Goal: Register for event/course

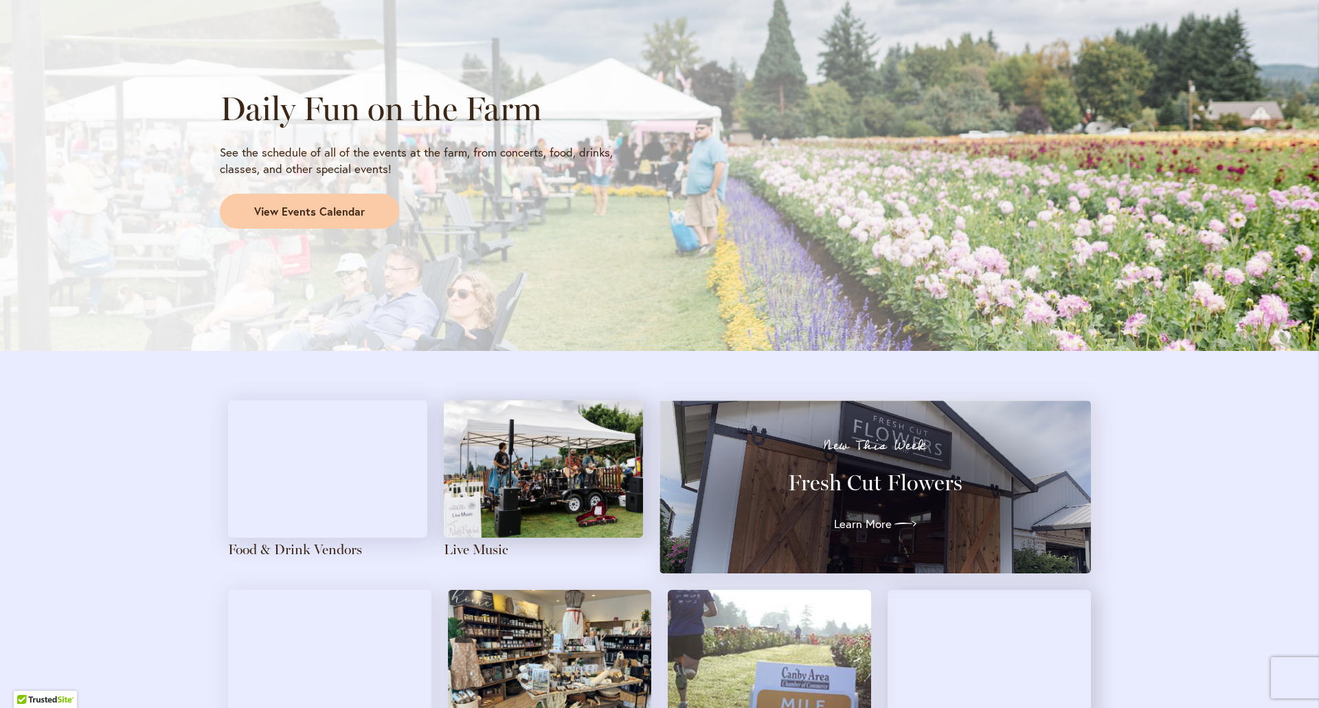
scroll to position [1305, 0]
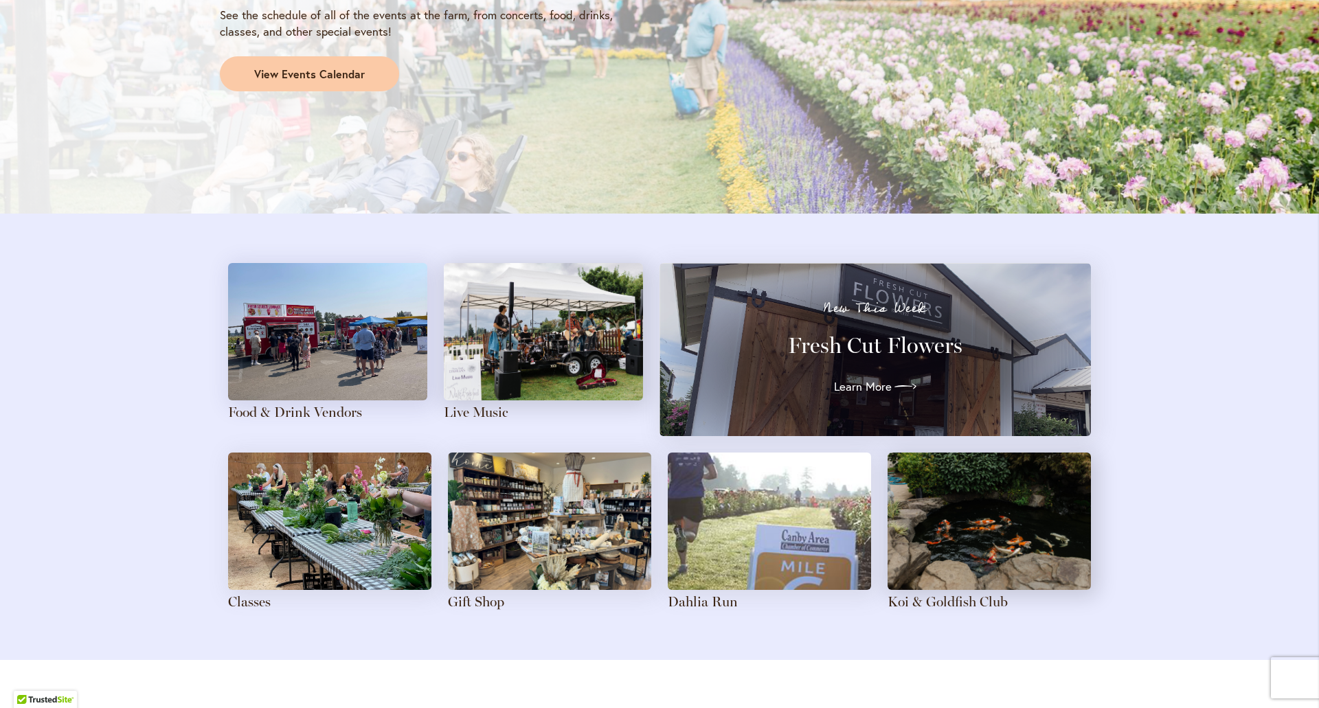
click at [877, 341] on h3 "Fresh Cut Flowers" at bounding box center [875, 345] width 382 height 27
click at [862, 384] on span "Learn More" at bounding box center [860, 387] width 58 height 16
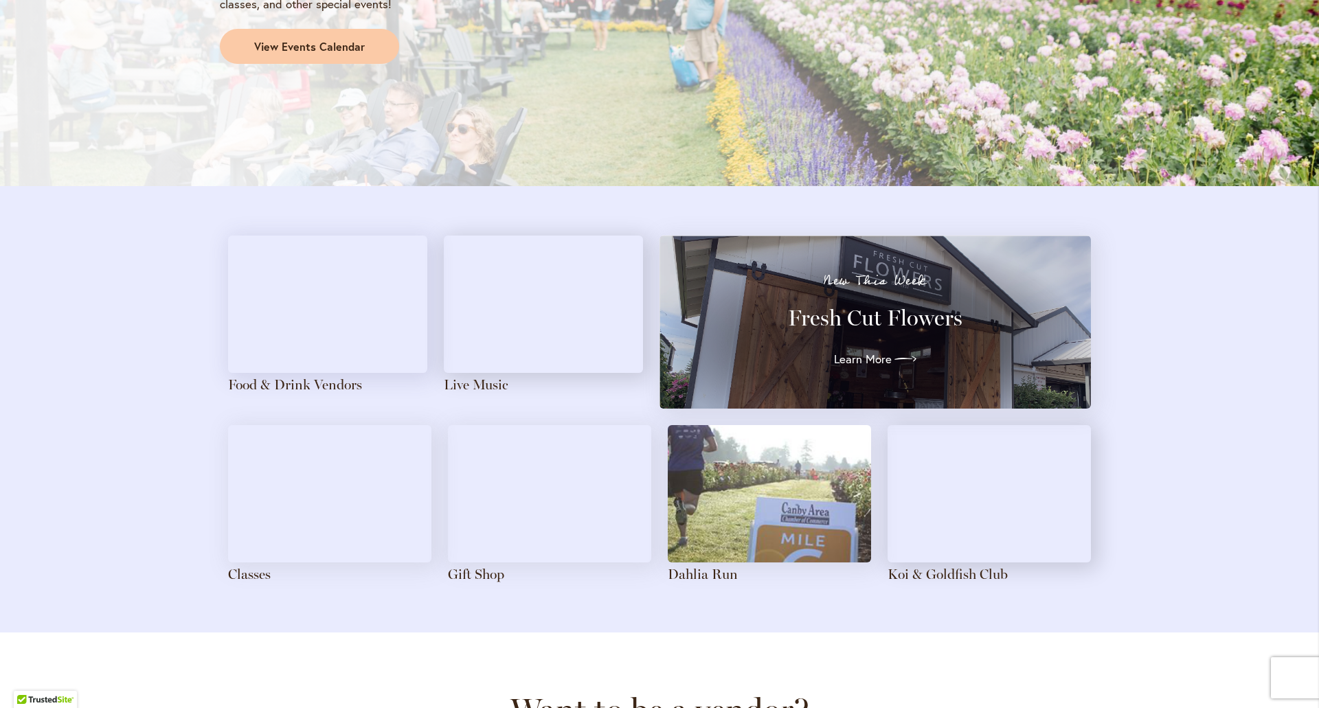
scroll to position [1443, 0]
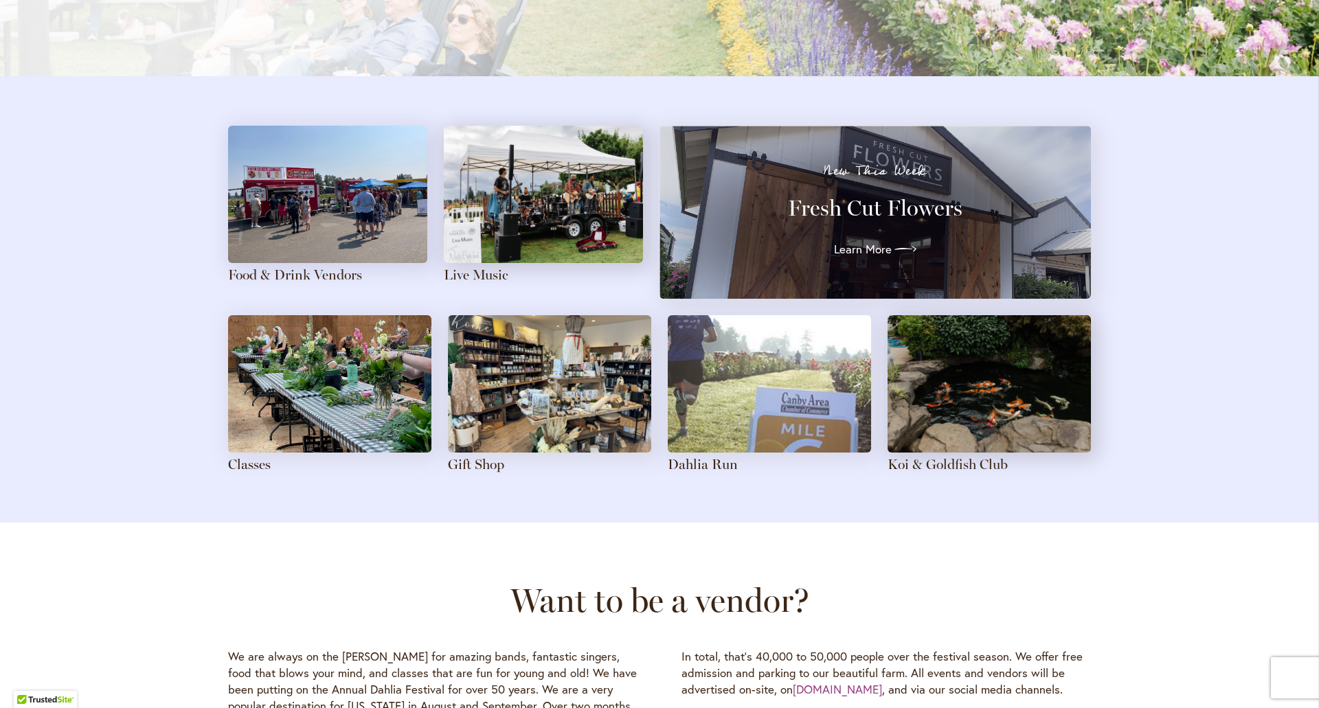
click at [299, 390] on img at bounding box center [329, 383] width 203 height 137
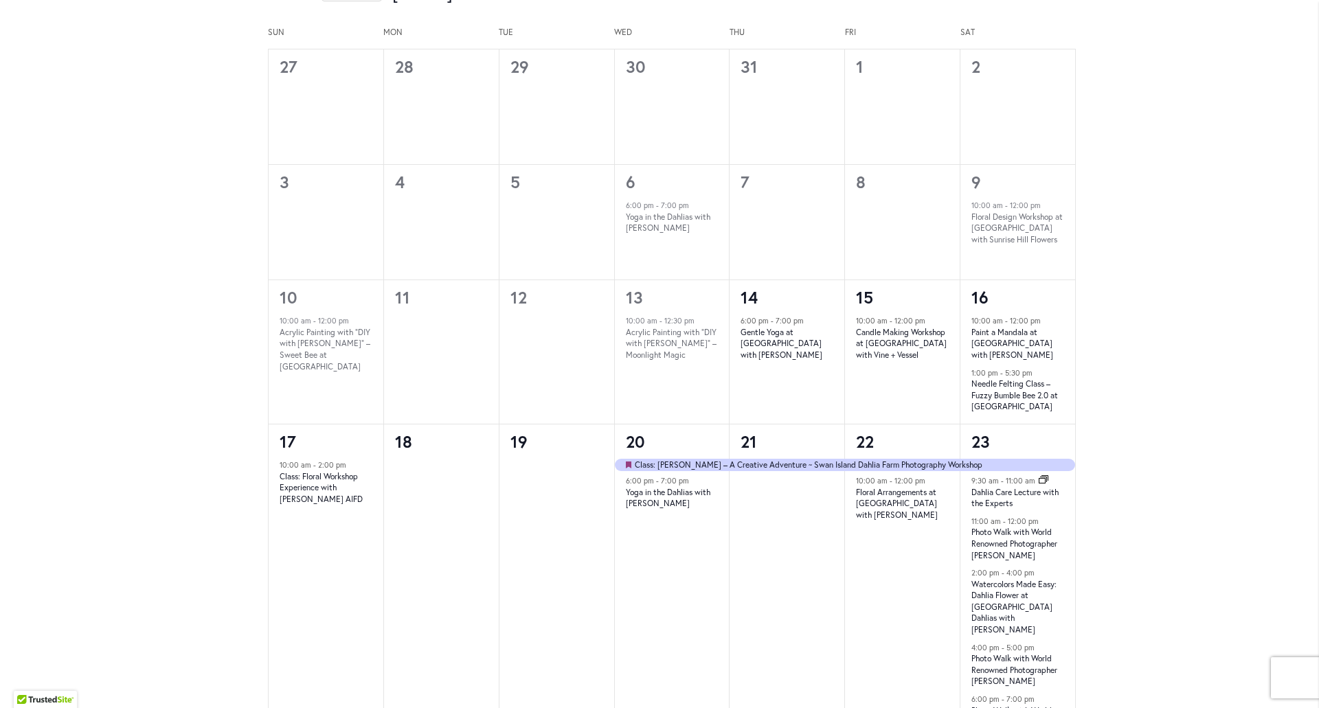
scroll to position [825, 0]
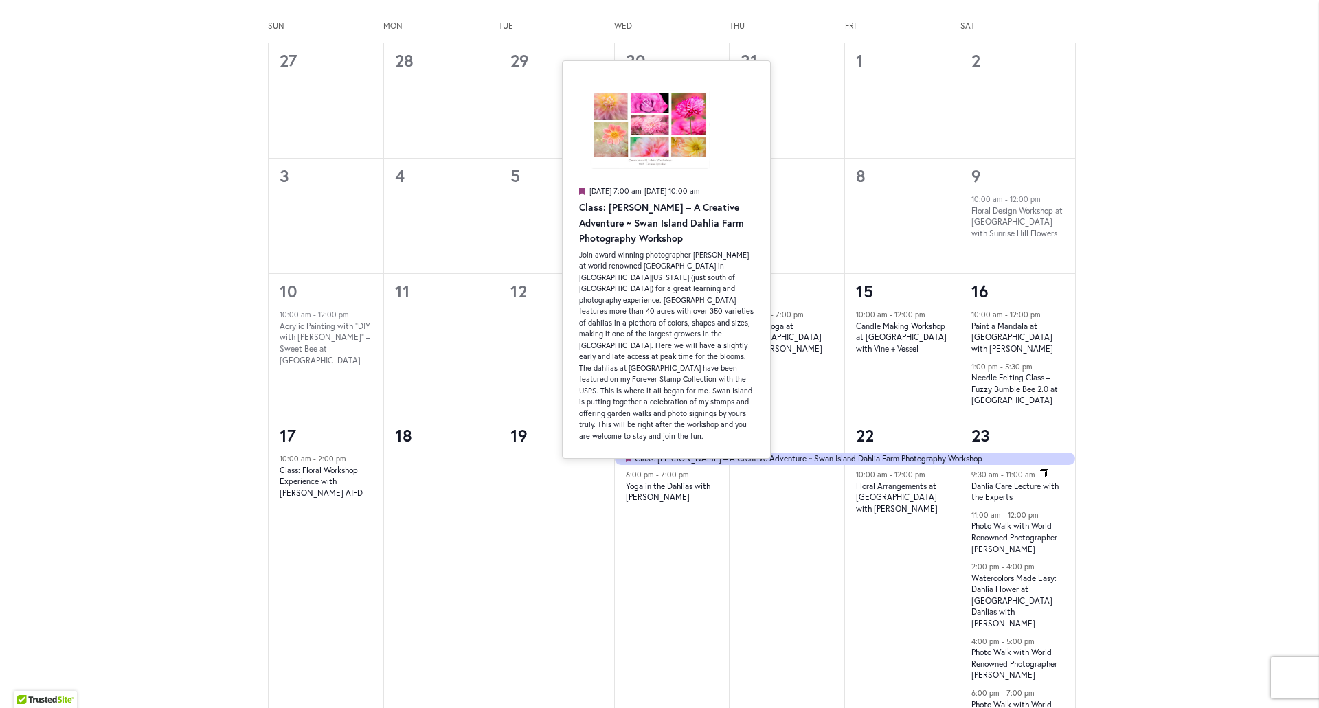
click at [1248, 500] on div "Skip to Content Gift Shop & Office Open - [DATE]-[DATE] 9-4:30pm / Gift Shop Op…" at bounding box center [659, 257] width 1319 height 2083
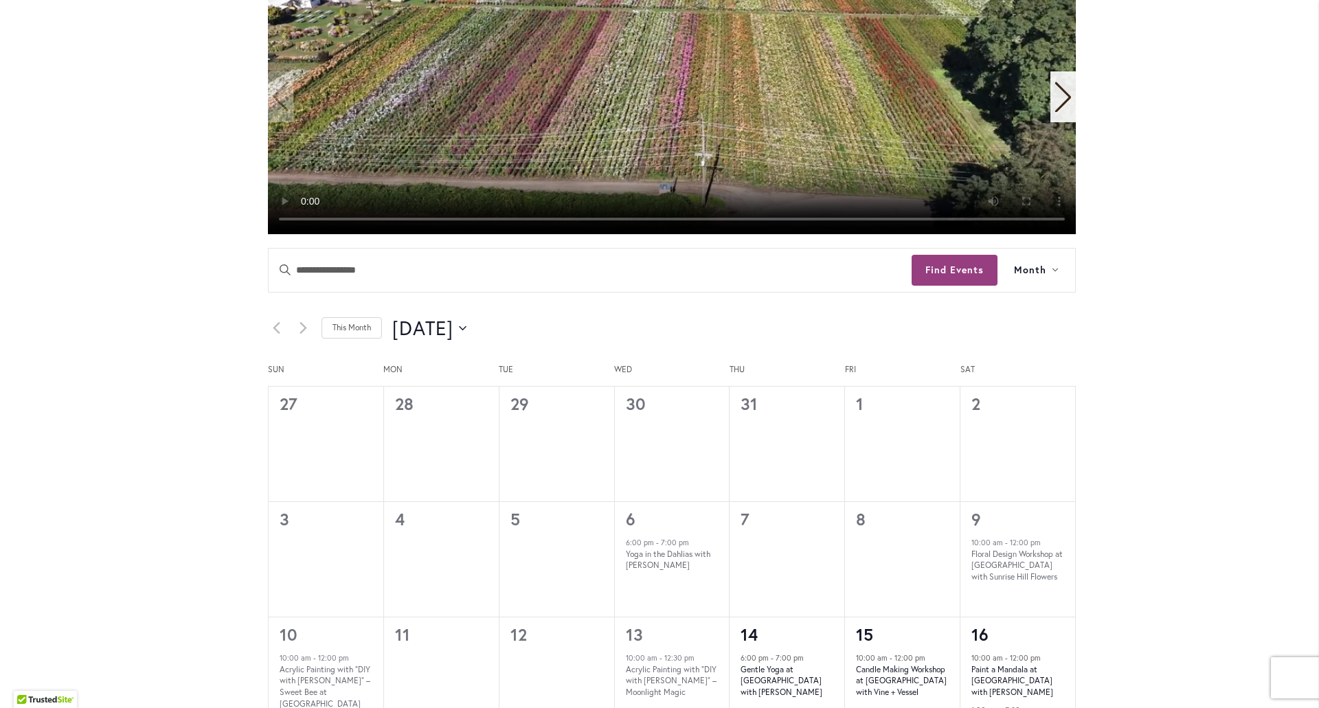
scroll to position [206, 0]
